Goal: Entertainment & Leisure: Consume media (video, audio)

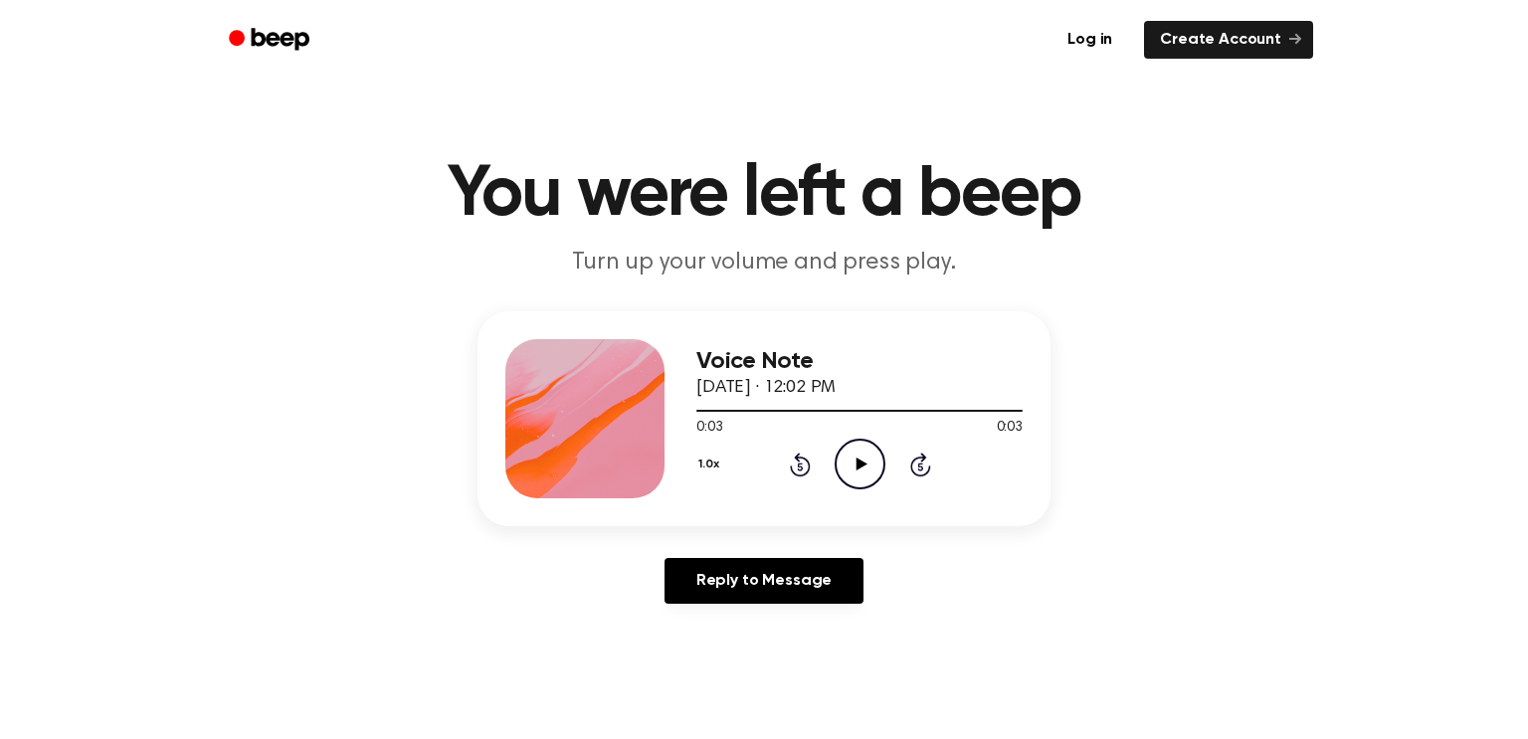
click at [858, 476] on icon "Play Audio" at bounding box center [860, 464] width 51 height 51
click at [847, 466] on icon "Play Audio" at bounding box center [860, 464] width 51 height 51
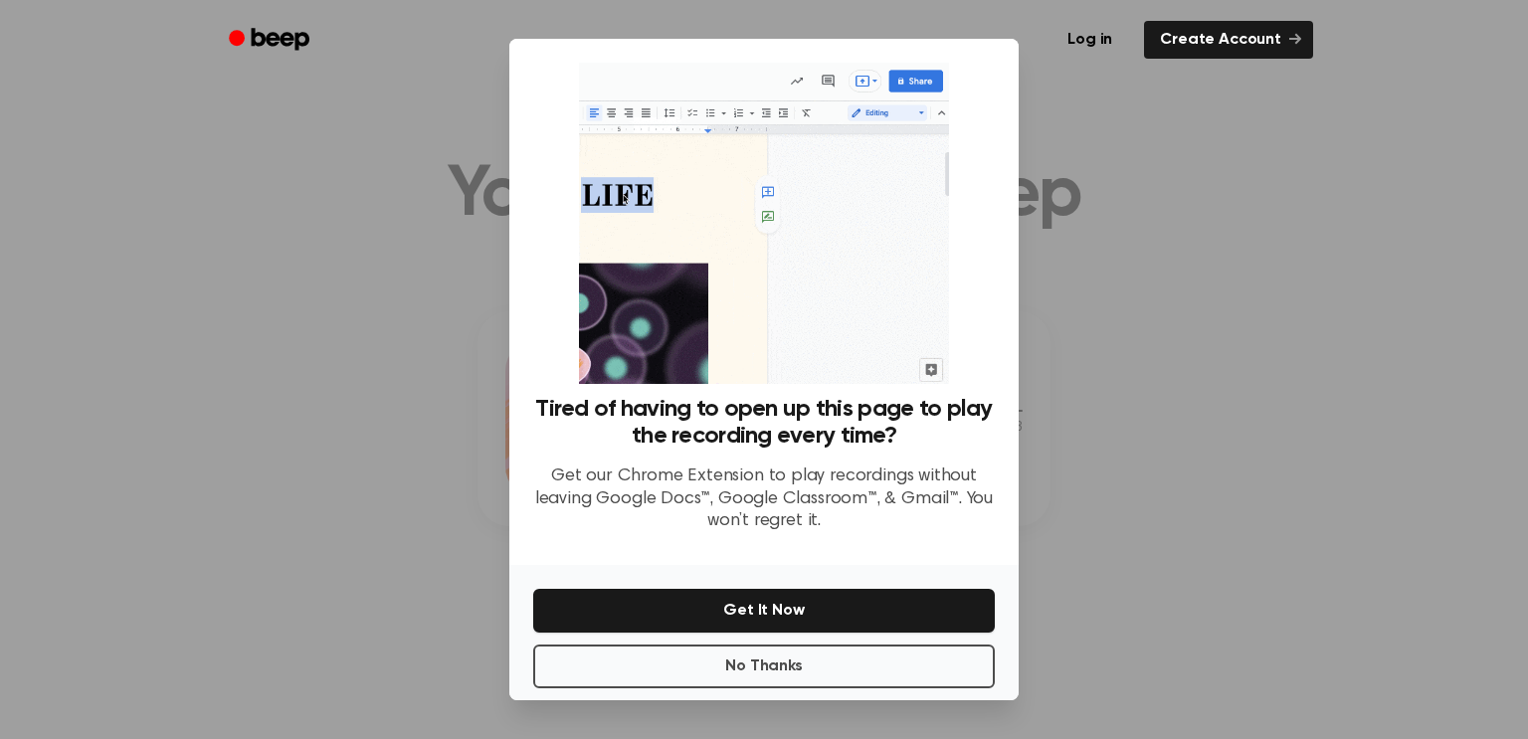
click at [1026, 85] on div at bounding box center [764, 369] width 1528 height 739
click at [1000, 65] on div "Log in Create Account" at bounding box center [764, 40] width 1098 height 80
click at [797, 665] on button "No Thanks" at bounding box center [764, 667] width 462 height 44
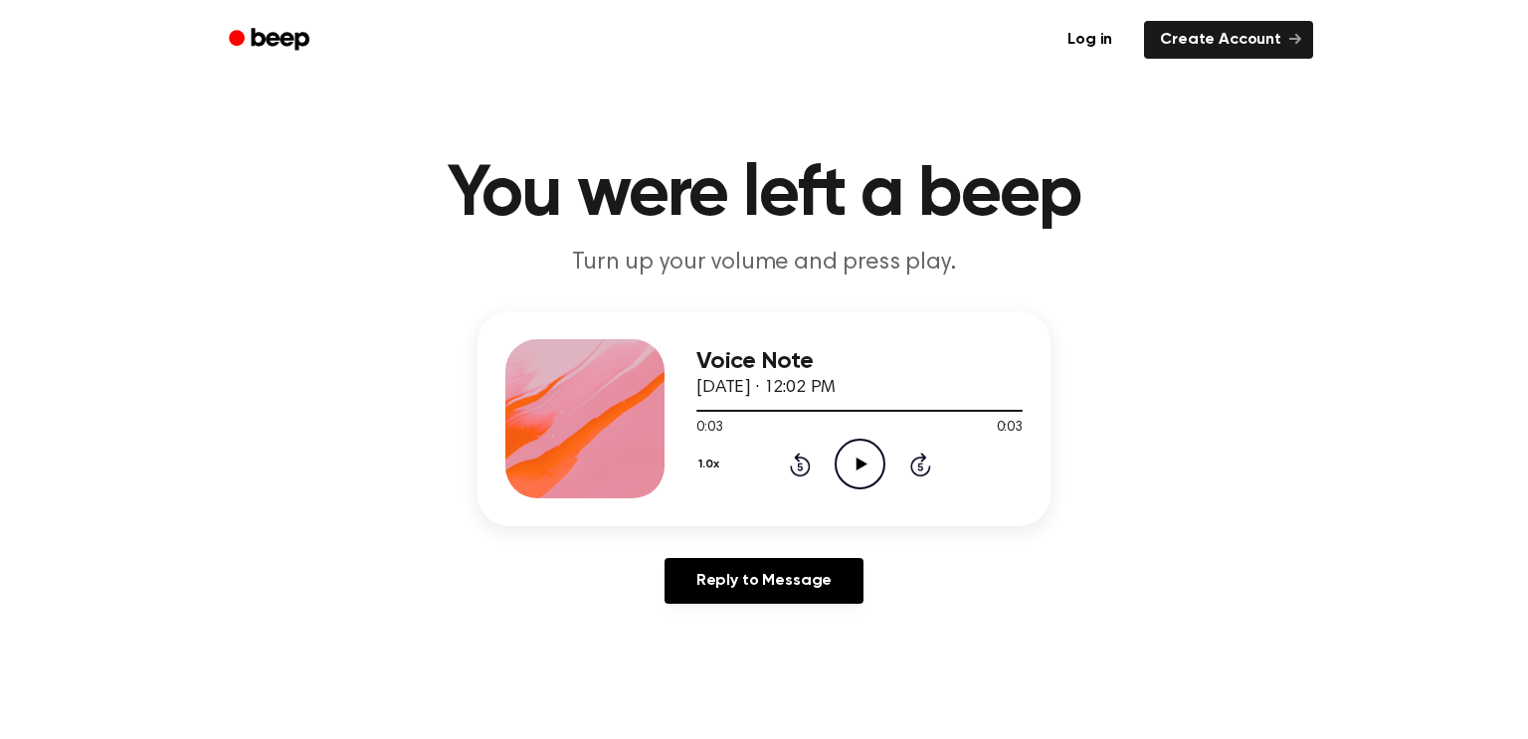
click at [851, 476] on icon "Play Audio" at bounding box center [860, 464] width 51 height 51
click at [844, 473] on icon "Play Audio" at bounding box center [860, 464] width 51 height 51
click at [859, 455] on icon "Play Audio" at bounding box center [860, 464] width 51 height 51
click at [862, 472] on icon "Play Audio" at bounding box center [860, 464] width 51 height 51
click at [856, 465] on icon "Play Audio" at bounding box center [860, 464] width 51 height 51
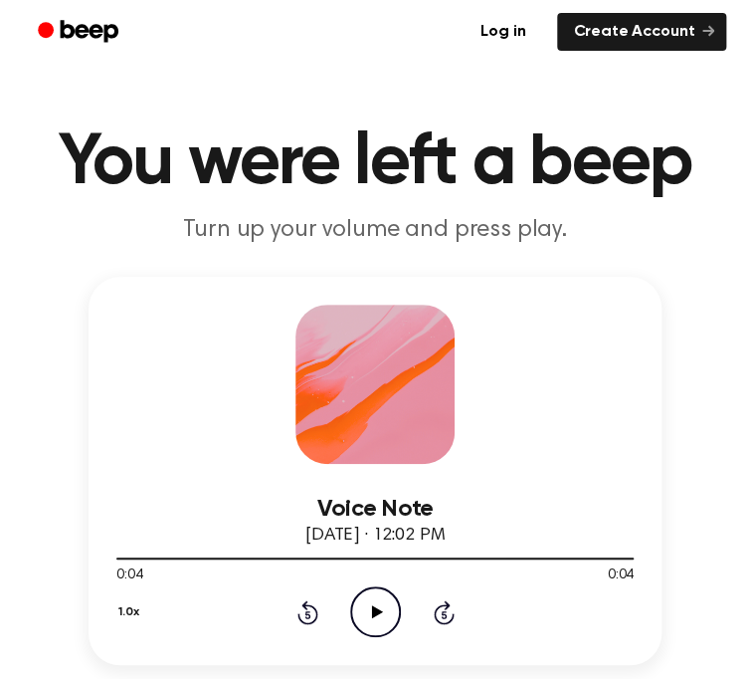
click at [368, 626] on icon "Play Audio" at bounding box center [375, 611] width 51 height 51
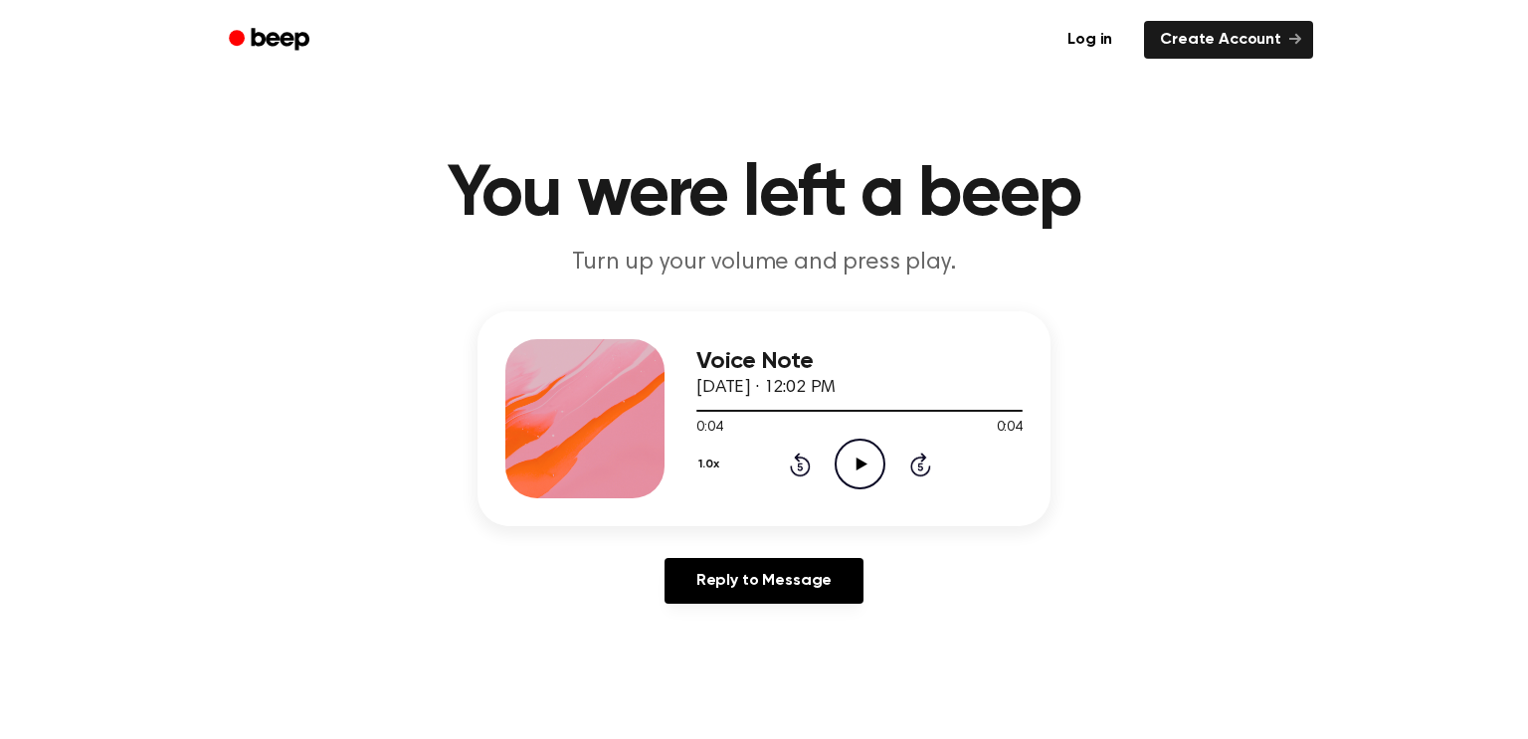
click at [871, 492] on div "Voice Note October 3, 2023 · 12:02 PM 0:04 0:04 Your browser does not support t…" at bounding box center [859, 418] width 326 height 159
click at [855, 474] on icon "Play Audio" at bounding box center [860, 464] width 51 height 51
click at [868, 474] on icon "Play Audio" at bounding box center [860, 464] width 51 height 51
click at [863, 469] on icon "Play Audio" at bounding box center [860, 464] width 51 height 51
click at [863, 469] on icon at bounding box center [860, 464] width 9 height 13
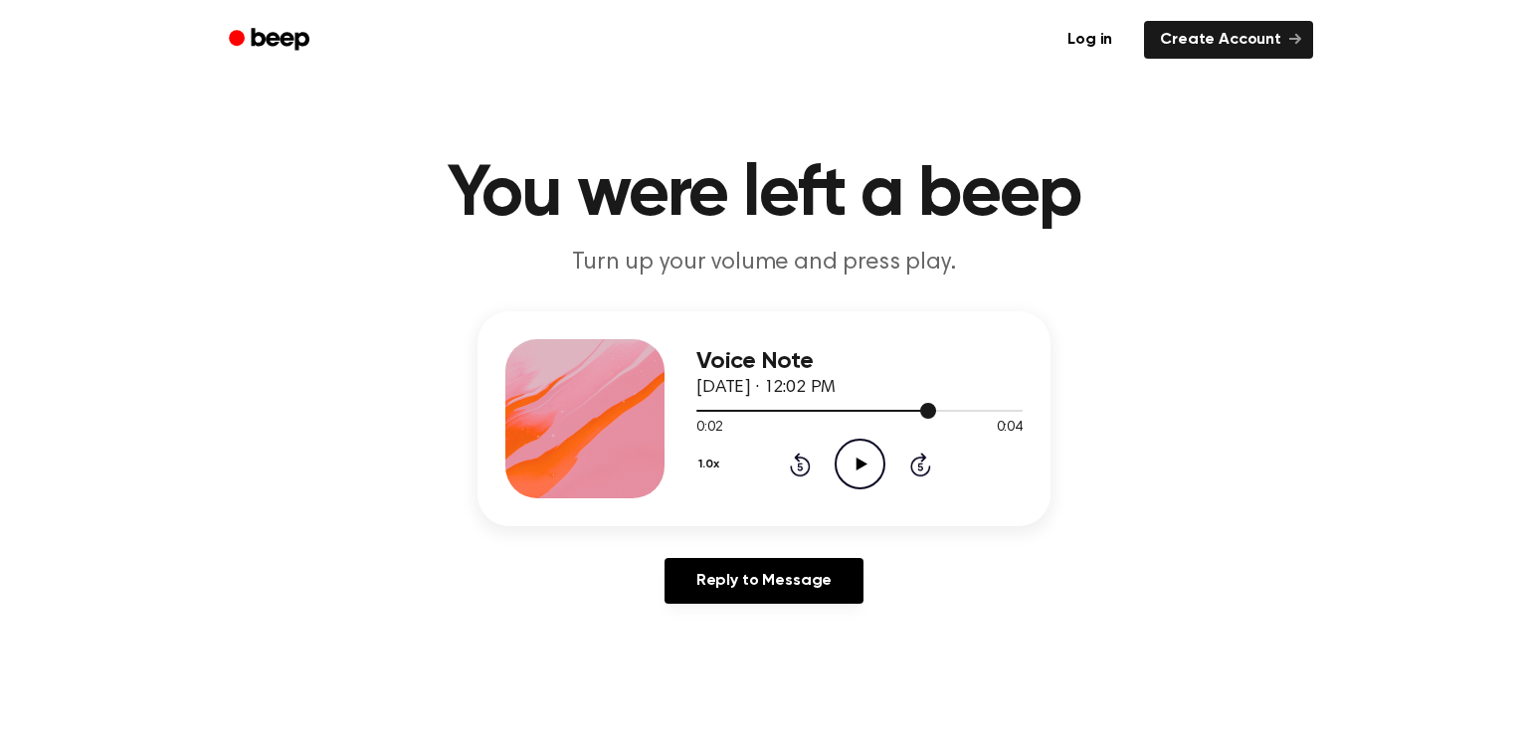
click at [700, 409] on div at bounding box center [859, 410] width 326 height 16
click at [856, 462] on icon "Play Audio" at bounding box center [860, 464] width 51 height 51
click at [838, 483] on icon "Play Audio" at bounding box center [860, 464] width 51 height 51
click at [855, 465] on icon "Play Audio" at bounding box center [860, 464] width 51 height 51
click at [871, 491] on div "Voice Note October 3, 2023 · 12:02 PM 0:04 0:04 Your browser does not support t…" at bounding box center [859, 418] width 326 height 159
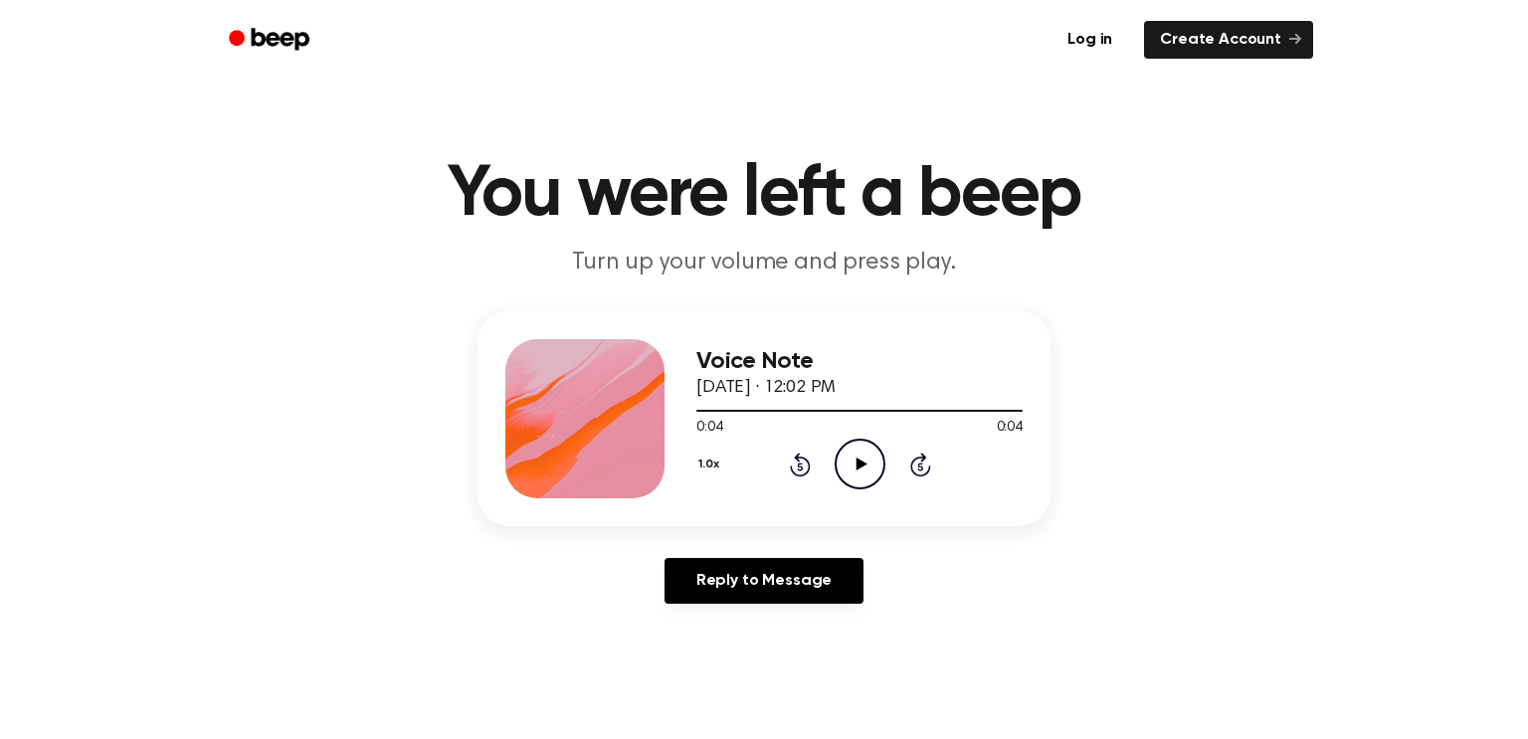
click at [865, 479] on icon "Play Audio" at bounding box center [860, 464] width 51 height 51
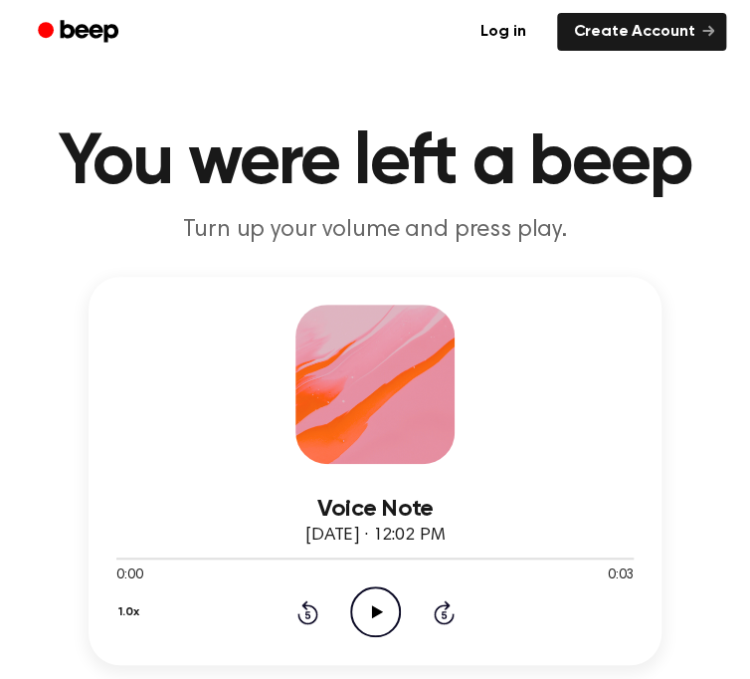
click at [384, 611] on icon "Play Audio" at bounding box center [375, 611] width 51 height 51
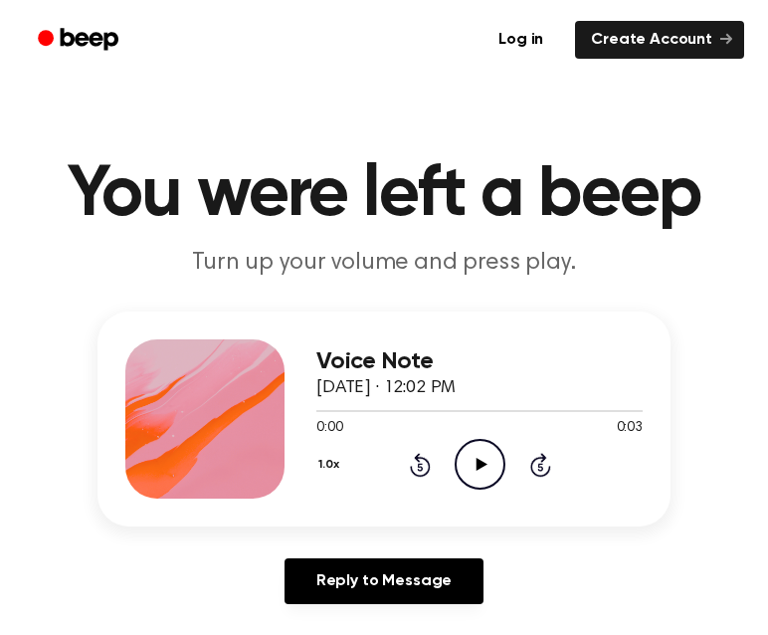
click at [489, 476] on icon "Play Audio" at bounding box center [480, 464] width 51 height 51
click at [487, 458] on icon "Play Audio" at bounding box center [480, 464] width 51 height 51
click at [484, 462] on icon "Play Audio" at bounding box center [480, 464] width 51 height 51
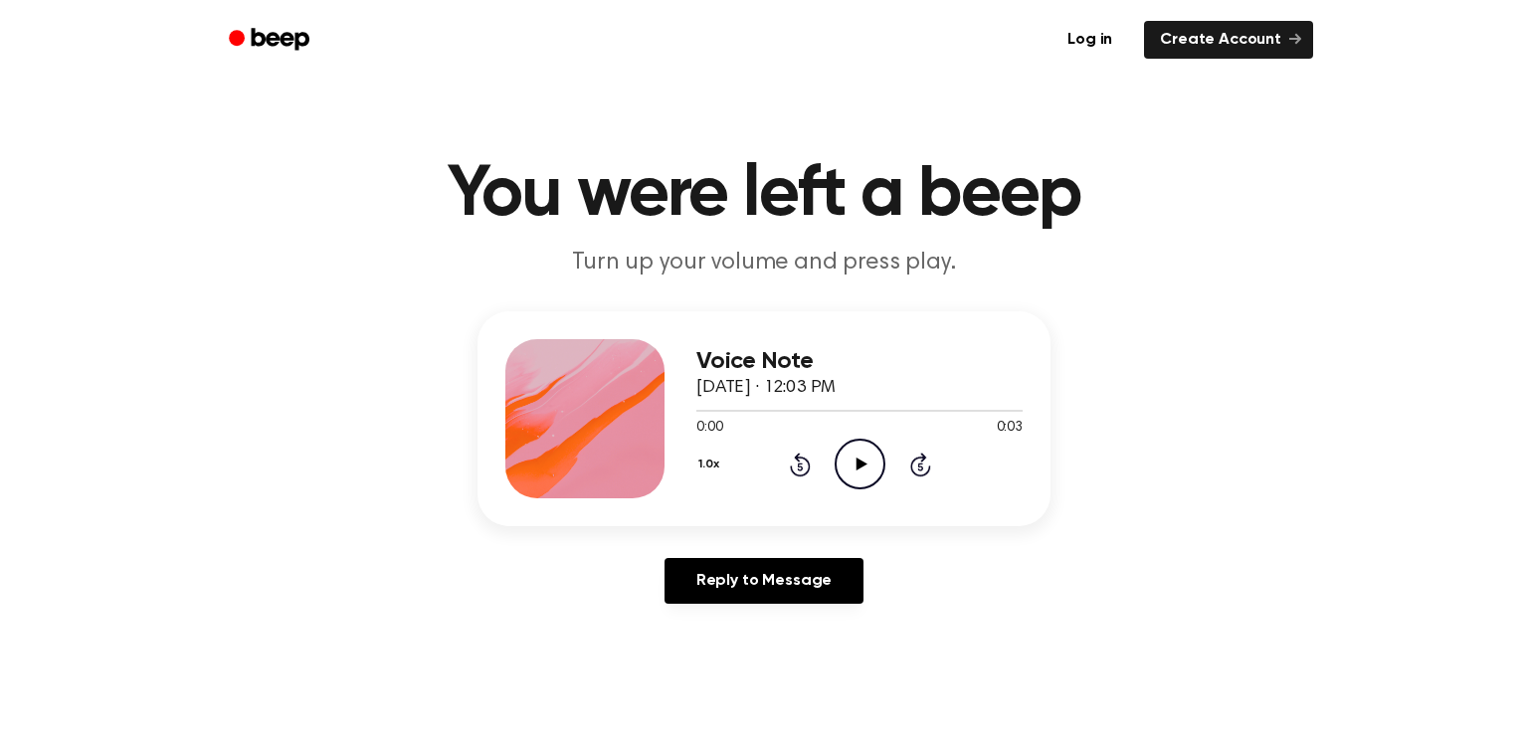
click at [870, 462] on icon "Play Audio" at bounding box center [860, 464] width 51 height 51
click at [856, 459] on icon at bounding box center [861, 464] width 11 height 13
click at [866, 462] on icon "Play Audio" at bounding box center [860, 464] width 51 height 51
click at [864, 475] on icon "Play Audio" at bounding box center [860, 464] width 51 height 51
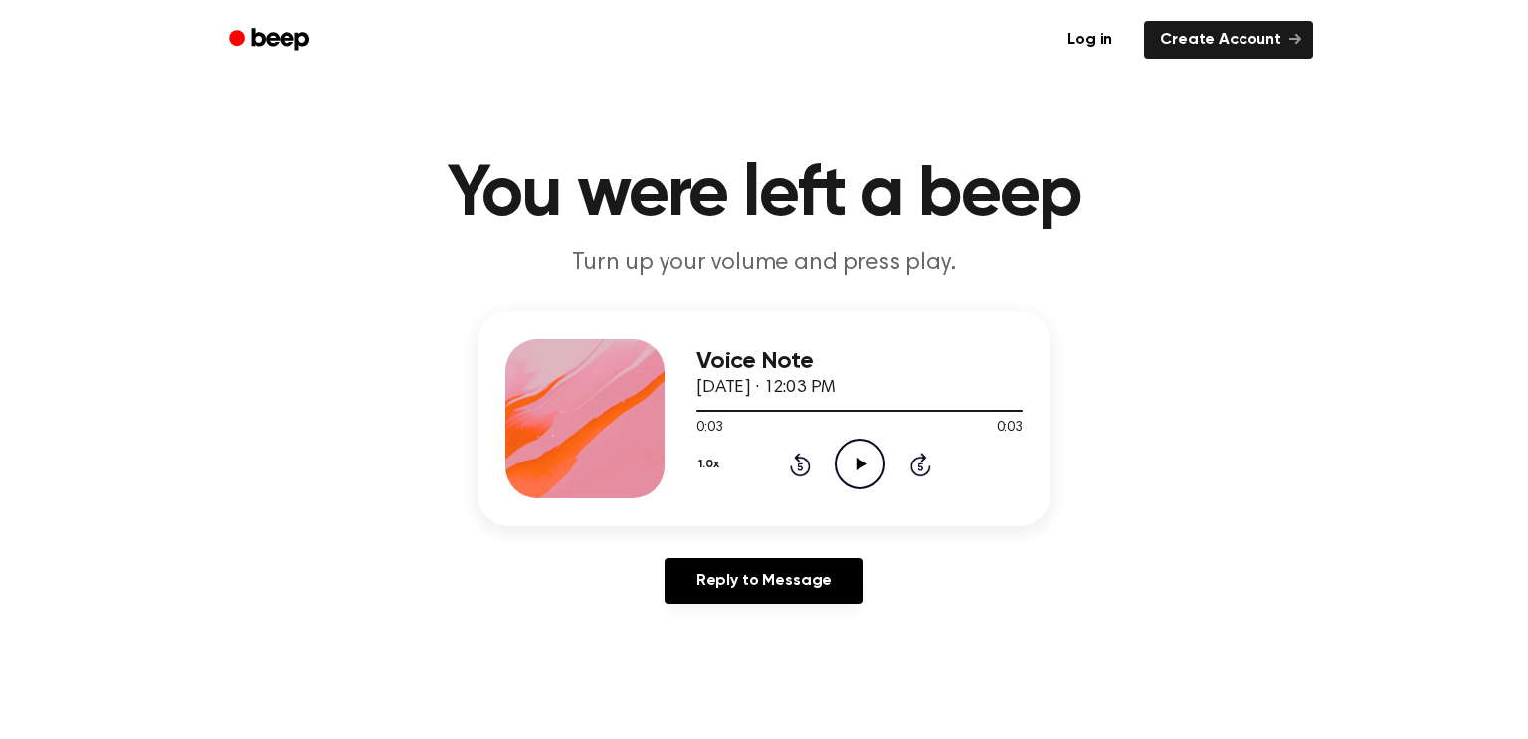
click at [849, 469] on icon "Play Audio" at bounding box center [860, 464] width 51 height 51
click at [865, 472] on icon "Play Audio" at bounding box center [860, 464] width 51 height 51
click at [853, 454] on icon "Play Audio" at bounding box center [860, 464] width 51 height 51
click at [879, 456] on icon "Play Audio" at bounding box center [860, 464] width 51 height 51
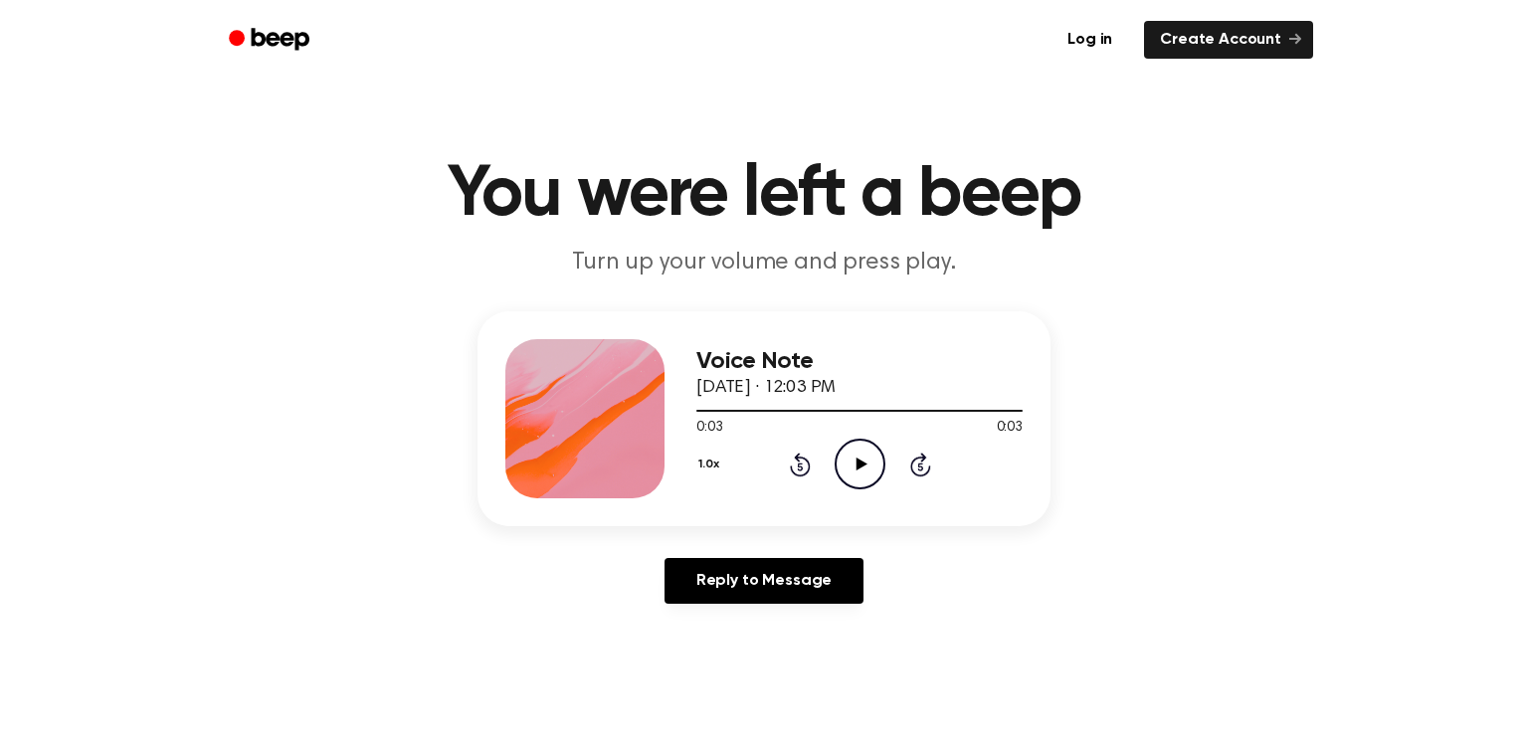
click at [860, 488] on circle at bounding box center [860, 464] width 49 height 49
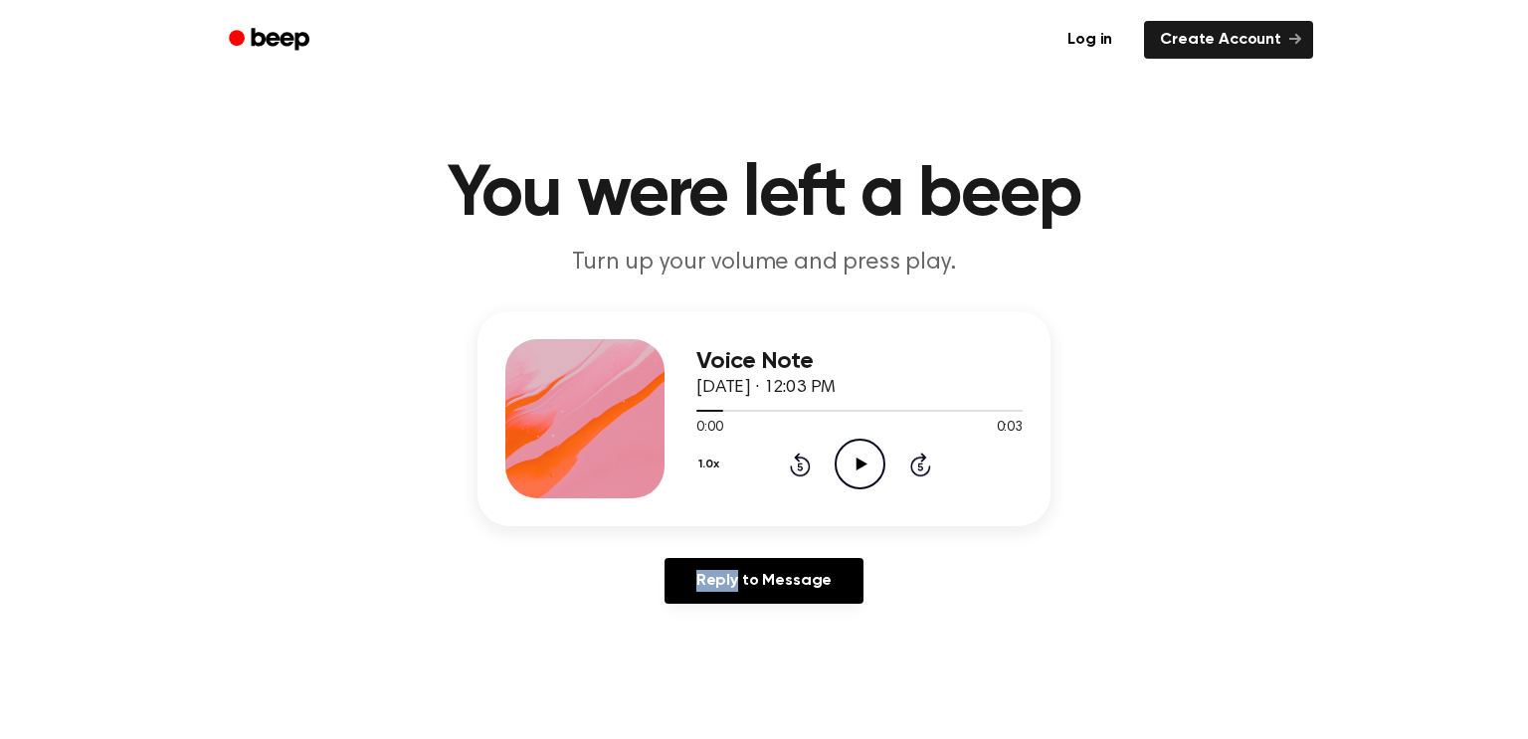
click at [860, 488] on circle at bounding box center [860, 464] width 49 height 49
click at [851, 494] on div "Voice Note October 3, 2023 · 12:03 PM 0:03 0:03 Your browser does not support t…" at bounding box center [859, 418] width 326 height 159
click at [863, 449] on icon "Play Audio" at bounding box center [860, 464] width 51 height 51
click at [846, 448] on icon "Play Audio" at bounding box center [860, 464] width 51 height 51
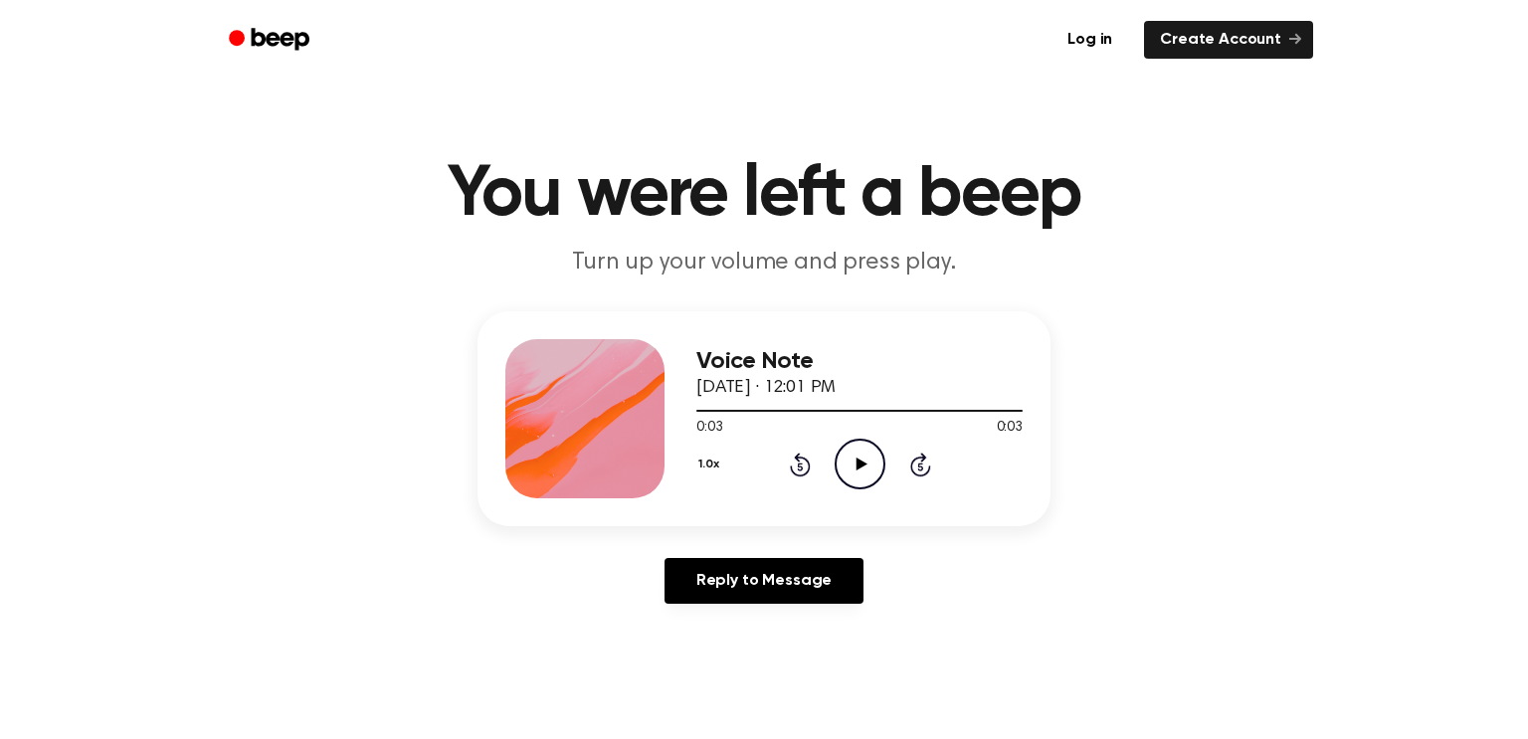
click at [846, 448] on icon "Play Audio" at bounding box center [860, 464] width 51 height 51
click at [856, 442] on icon "Play Audio" at bounding box center [860, 464] width 51 height 51
click at [853, 472] on icon "Play Audio" at bounding box center [860, 464] width 51 height 51
click at [870, 472] on icon "Play Audio" at bounding box center [860, 464] width 51 height 51
